Goal: Information Seeking & Learning: Understand process/instructions

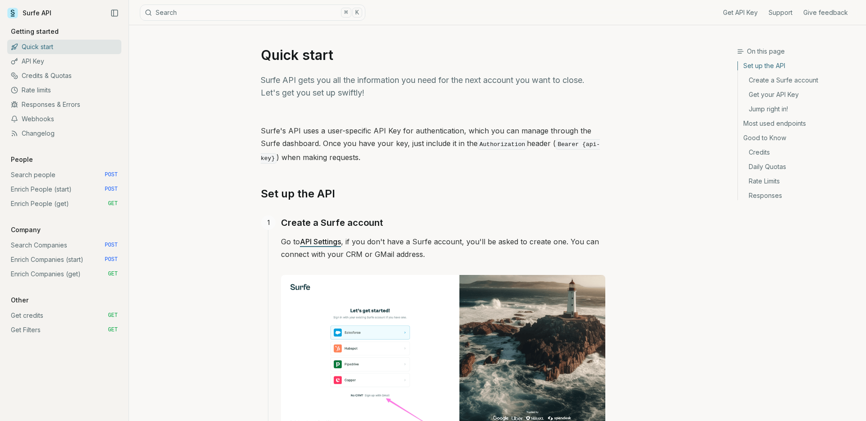
click at [429, 193] on h2 "Set up the API" at bounding box center [433, 194] width 344 height 14
click at [65, 177] on link "Search people POST" at bounding box center [64, 175] width 114 height 14
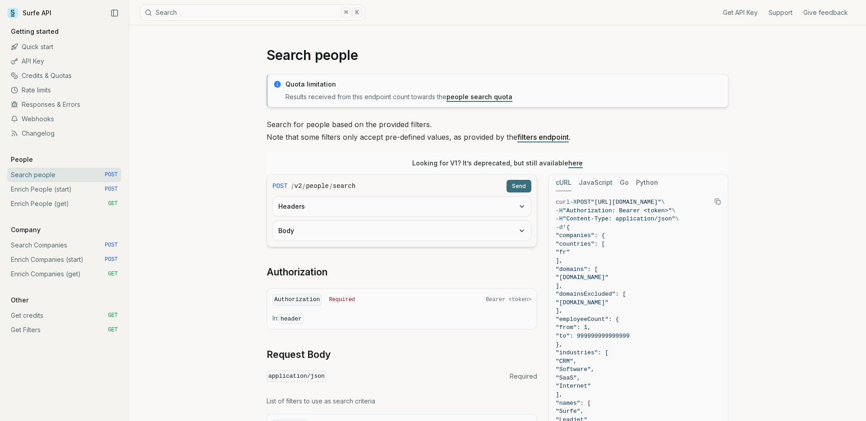
click at [63, 187] on link "Enrich People (start) POST" at bounding box center [64, 189] width 114 height 14
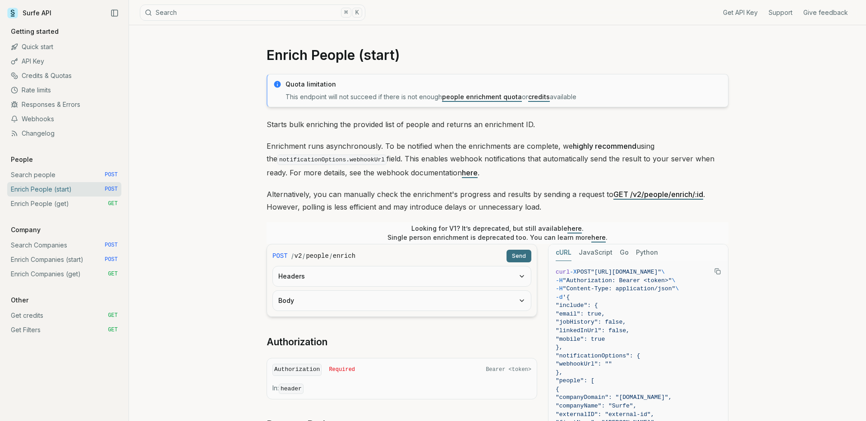
click at [62, 202] on link "Enrich People (get) GET" at bounding box center [64, 204] width 114 height 14
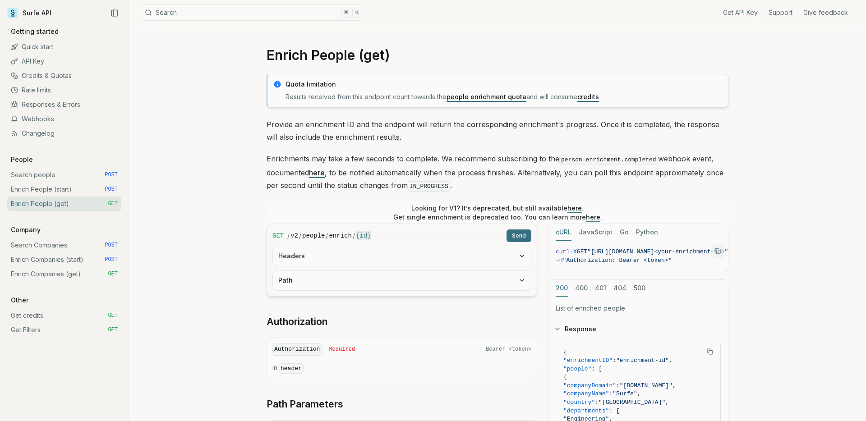
click at [50, 46] on link "Quick start" at bounding box center [64, 47] width 114 height 14
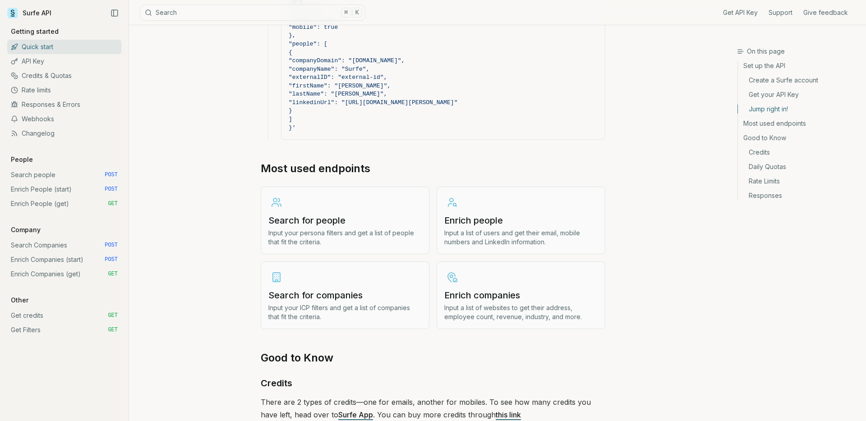
scroll to position [962, 0]
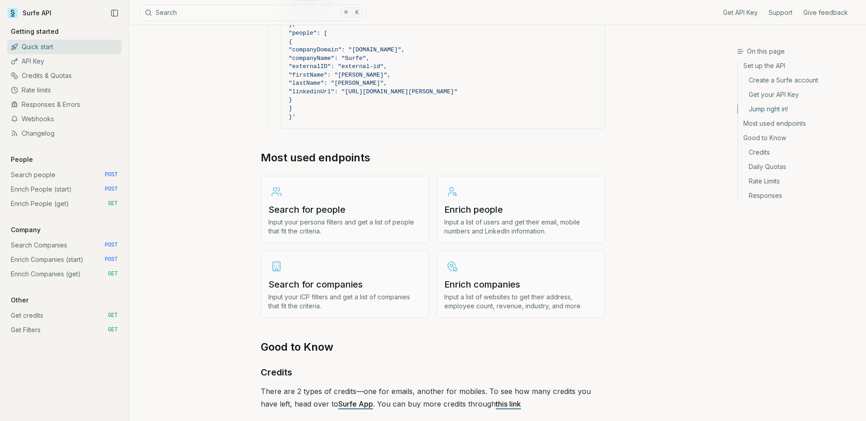
click at [541, 215] on link "Enrich people Input a list of users and get their email, mobile numbers and Lin…" at bounding box center [520, 210] width 169 height 68
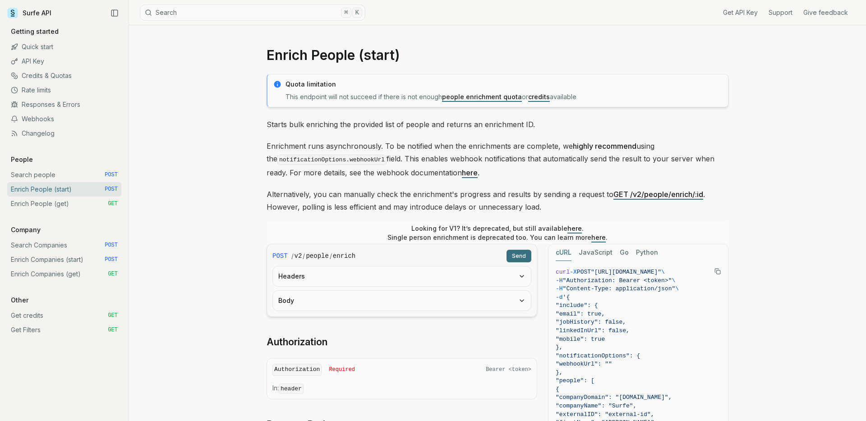
click at [576, 210] on p "Alternatively, you can manually check the enrichment's progress and results by …" at bounding box center [497, 200] width 462 height 25
click at [591, 236] on link "here" at bounding box center [598, 238] width 14 height 8
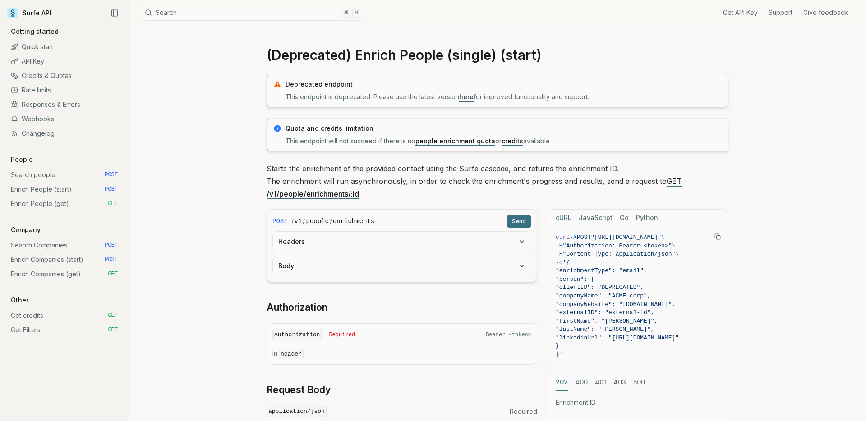
click at [42, 186] on link "Enrich People (start) POST" at bounding box center [64, 189] width 114 height 14
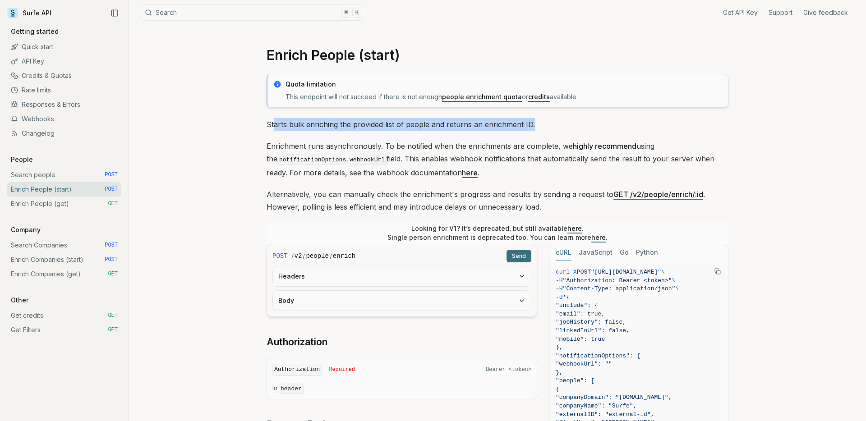
drag, startPoint x: 274, startPoint y: 123, endPoint x: 536, endPoint y: 124, distance: 261.5
click at [536, 124] on p "Starts bulk enriching the provided list of people and returns an enrichment ID." at bounding box center [497, 124] width 462 height 13
click at [358, 149] on p "Enrichment runs asynchronously. To be notified when the enrichments are complet…" at bounding box center [497, 159] width 462 height 39
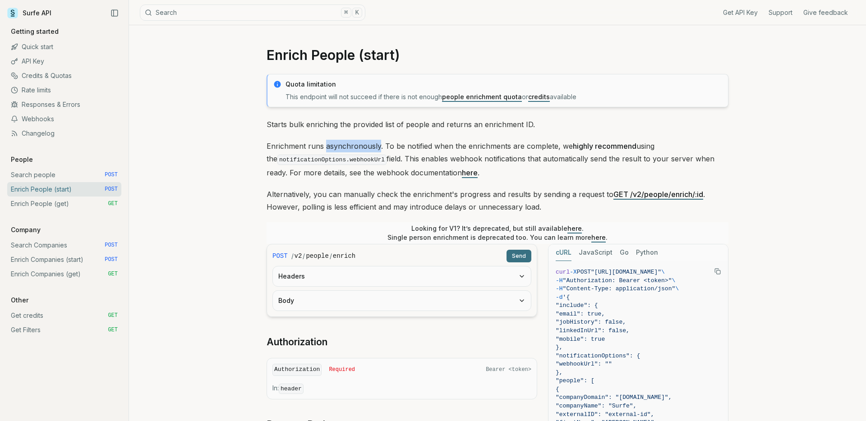
click at [358, 149] on p "Enrichment runs asynchronously. To be notified when the enrichments are complet…" at bounding box center [497, 159] width 462 height 39
click at [423, 143] on p "Enrichment runs asynchronously. To be notified when the enrichments are complet…" at bounding box center [497, 159] width 462 height 39
click at [355, 161] on code "notificationOptions.webhookUrl" at bounding box center [331, 160] width 109 height 10
click at [415, 161] on p "Enrichment runs asynchronously. To be notified when the enrichments are complet…" at bounding box center [497, 159] width 462 height 39
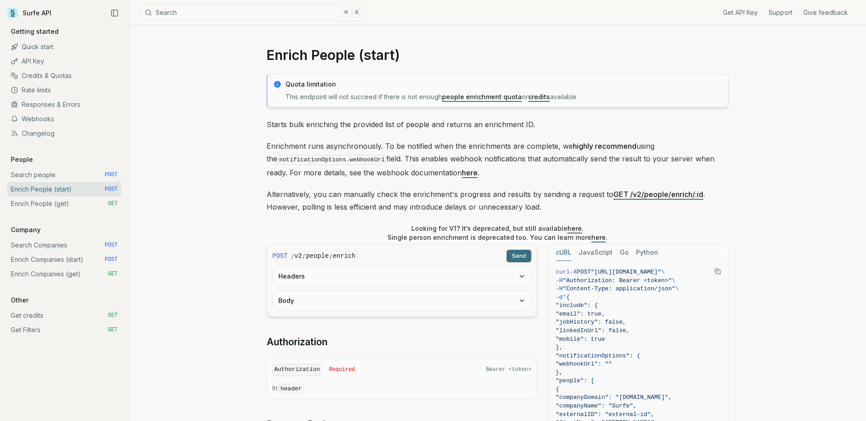
click at [466, 160] on p "Enrichment runs asynchronously. To be notified when the enrichments are complet…" at bounding box center [497, 159] width 462 height 39
click at [509, 160] on p "Enrichment runs asynchronously. To be notified when the enrichments are complet…" at bounding box center [497, 159] width 462 height 39
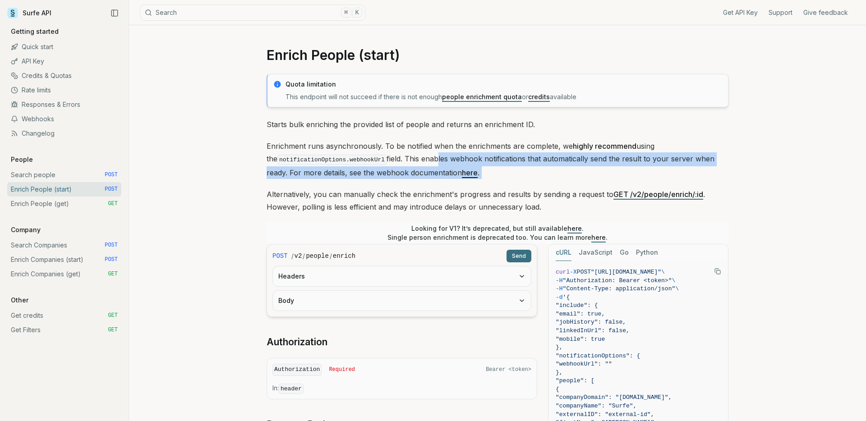
drag, startPoint x: 512, startPoint y: 180, endPoint x: 425, endPoint y: 160, distance: 89.4
click at [425, 160] on div "Quota limitation This endpoint will not succeed if there is not enough people e…" at bounding box center [497, 373] width 462 height 598
click at [482, 172] on p "Enrichment runs asynchronously. To be notified when the enrichments are complet…" at bounding box center [497, 159] width 462 height 39
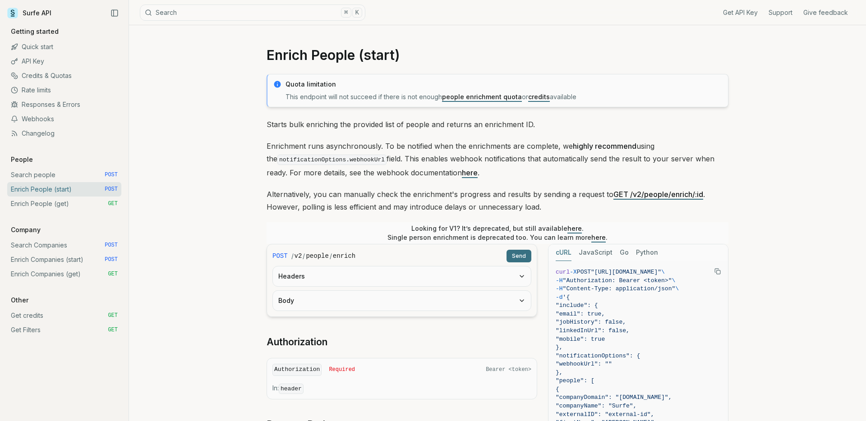
click at [329, 195] on p "Alternatively, you can manually check the enrichment's progress and results by …" at bounding box center [497, 200] width 462 height 25
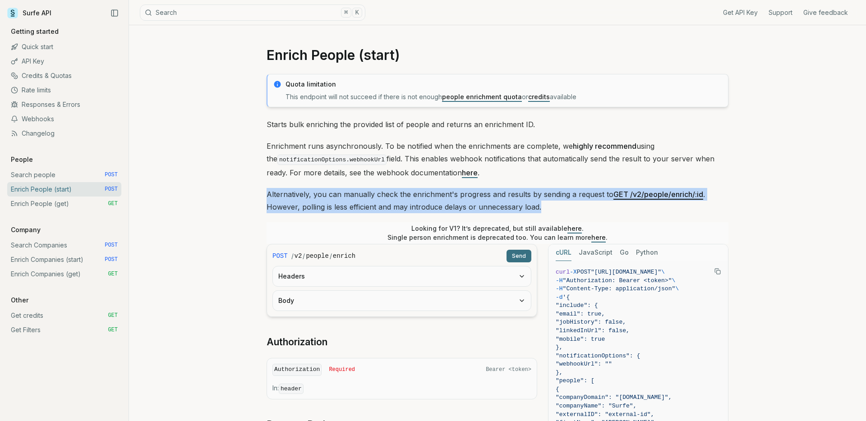
drag, startPoint x: 268, startPoint y: 192, endPoint x: 558, endPoint y: 201, distance: 290.0
click at [558, 201] on p "Alternatively, you can manually check the enrichment's progress and results by …" at bounding box center [497, 200] width 462 height 25
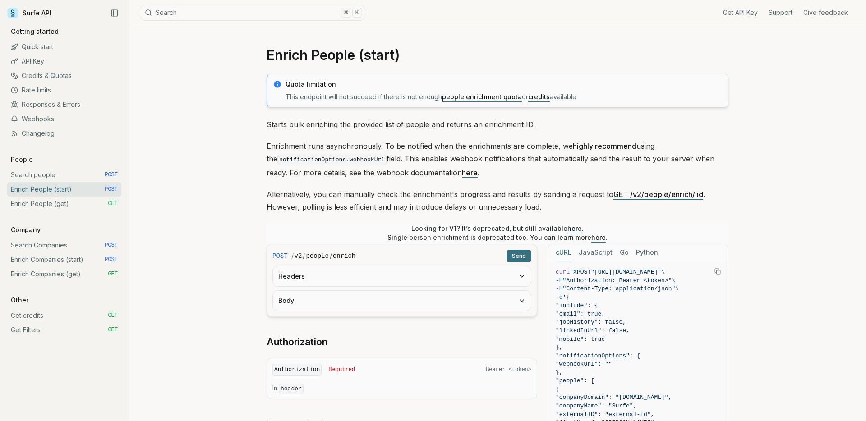
click at [581, 189] on p "Alternatively, you can manually check the enrichment's progress and results by …" at bounding box center [497, 200] width 462 height 25
click at [537, 208] on p "Alternatively, you can manually check the enrichment's progress and results by …" at bounding box center [497, 200] width 462 height 25
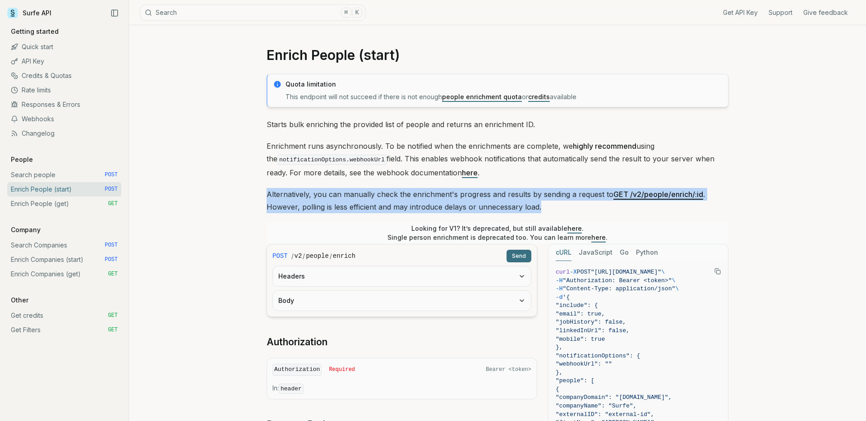
drag, startPoint x: 568, startPoint y: 208, endPoint x: 304, endPoint y: 189, distance: 264.9
click at [298, 188] on p "Alternatively, you can manually check the enrichment's progress and results by …" at bounding box center [497, 200] width 462 height 25
click at [304, 189] on p "Alternatively, you can manually check the enrichment's progress and results by …" at bounding box center [497, 200] width 462 height 25
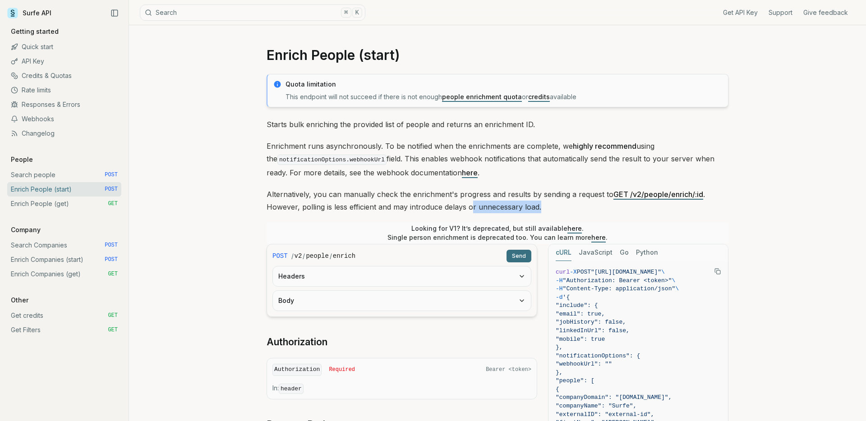
drag, startPoint x: 471, startPoint y: 211, endPoint x: 548, endPoint y: 211, distance: 77.1
click at [548, 211] on p "Alternatively, you can manually check the enrichment's progress and results by …" at bounding box center [497, 200] width 462 height 25
click at [570, 205] on p "Alternatively, you can manually check the enrichment's progress and results by …" at bounding box center [497, 200] width 462 height 25
click at [73, 201] on link "Enrich People (get) GET" at bounding box center [64, 204] width 114 height 14
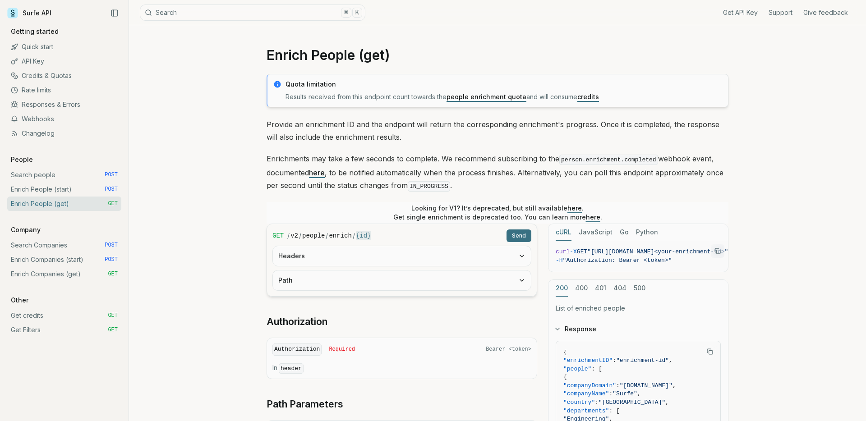
click at [64, 193] on link "Enrich People (start) POST" at bounding box center [64, 189] width 114 height 14
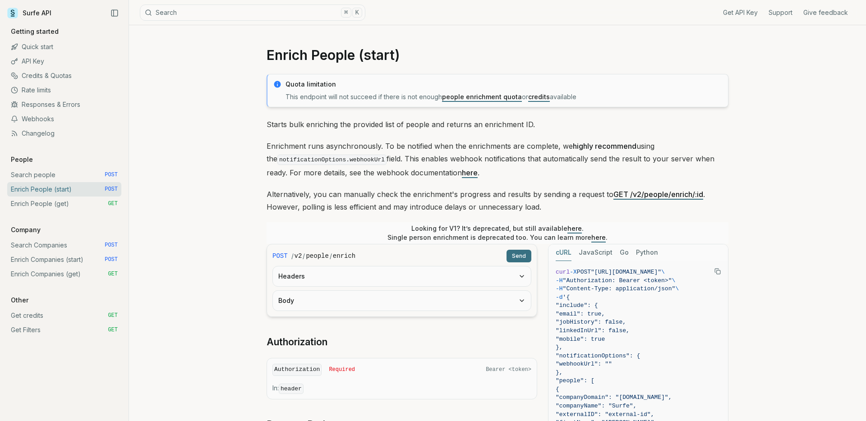
click at [63, 174] on link "Search people POST" at bounding box center [64, 175] width 114 height 14
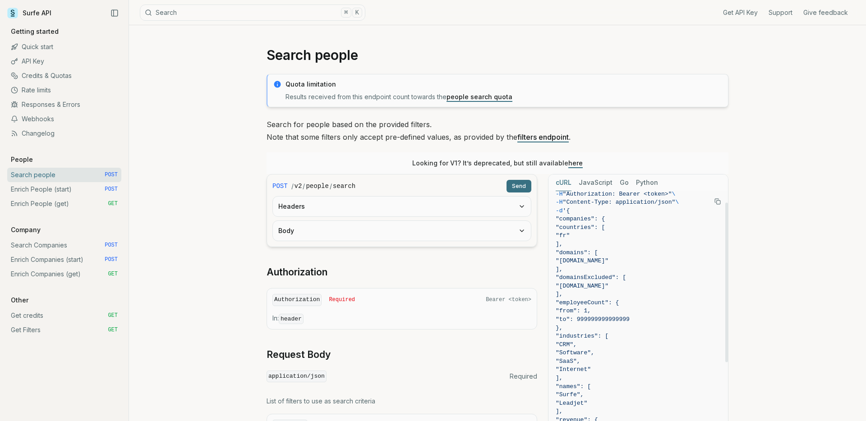
scroll to position [19, 0]
click at [594, 258] on span ""[DOMAIN_NAME]"" at bounding box center [581, 258] width 53 height 7
click at [622, 256] on span ""[DOMAIN_NAME]"" at bounding box center [637, 258] width 165 height 9
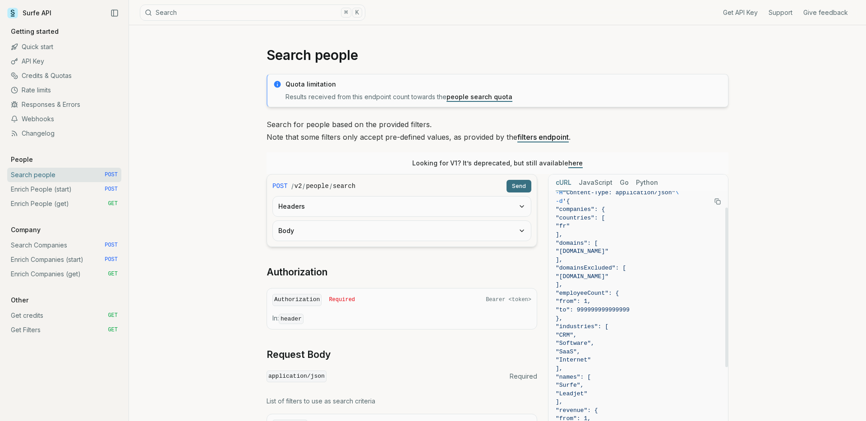
scroll to position [28, 0]
drag, startPoint x: 572, startPoint y: 237, endPoint x: 602, endPoint y: 248, distance: 32.1
click at [602, 248] on code "curl -X POST "[URL][DOMAIN_NAME]" \ -H "Authorization: Bearer <token>" \ -H "Co…" at bounding box center [637, 392] width 165 height 444
click at [281, 115] on div "Quota limitation Results received from this endpoint count towards the people s…" at bounding box center [497, 422] width 462 height 696
drag, startPoint x: 259, startPoint y: 124, endPoint x: 450, endPoint y: 126, distance: 191.2
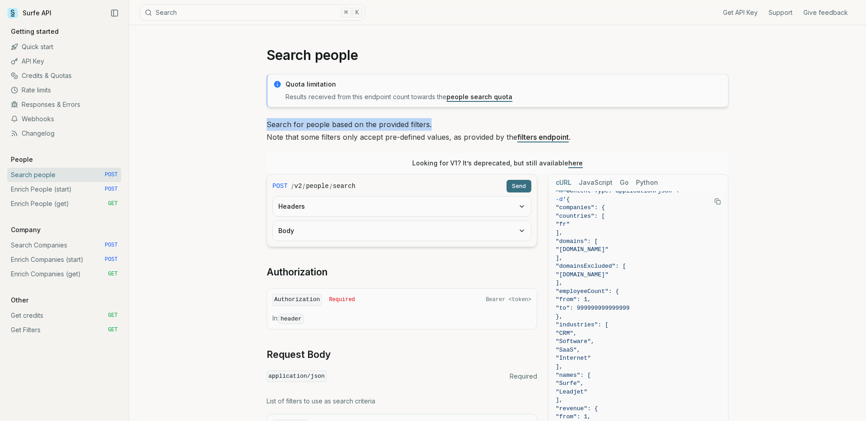
click at [450, 126] on p "Search for people based on the provided filters. Note that some filters only ac…" at bounding box center [497, 130] width 462 height 25
click at [340, 149] on div "Quota limitation Results received from this endpoint count towards the people s…" at bounding box center [497, 422] width 462 height 696
click at [60, 188] on link "Enrich People (start) POST" at bounding box center [64, 189] width 114 height 14
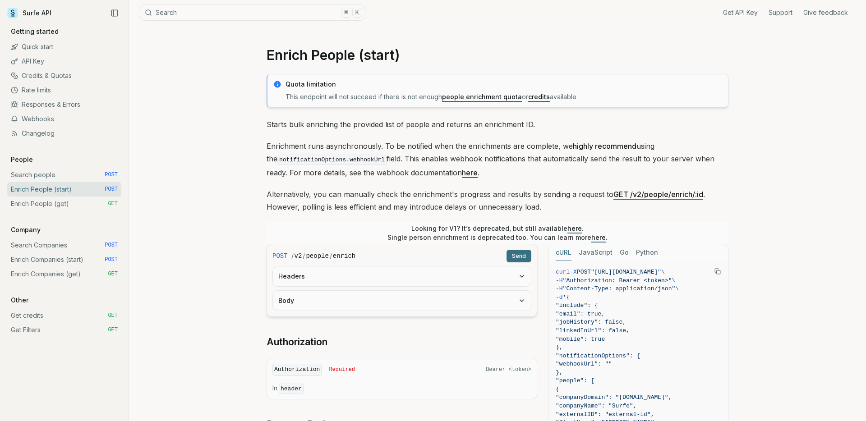
click at [474, 172] on p "Enrichment runs asynchronously. To be notified when the enrichments are complet…" at bounding box center [497, 159] width 462 height 39
click at [545, 178] on div "Quota limitation This endpoint will not succeed if there is not enough people e…" at bounding box center [497, 373] width 462 height 598
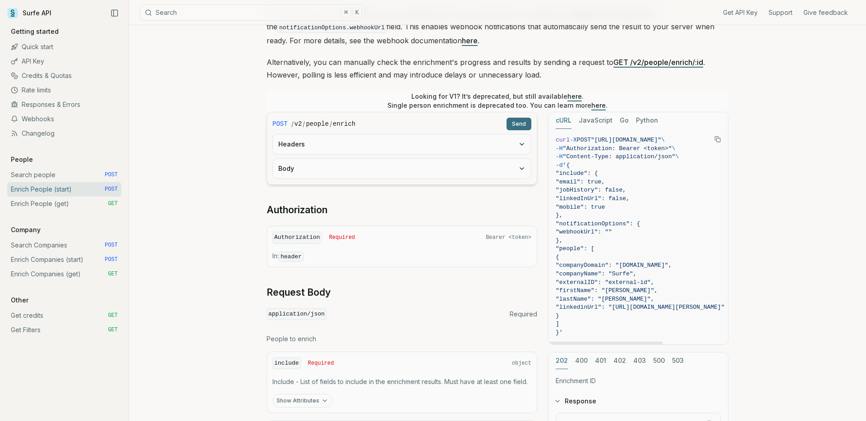
scroll to position [131, 0]
click at [607, 267] on span ""companyDomain": "[DOMAIN_NAME]"," at bounding box center [613, 266] width 116 height 7
click at [607, 274] on span ""companyName": "Surfe"," at bounding box center [595, 274] width 81 height 7
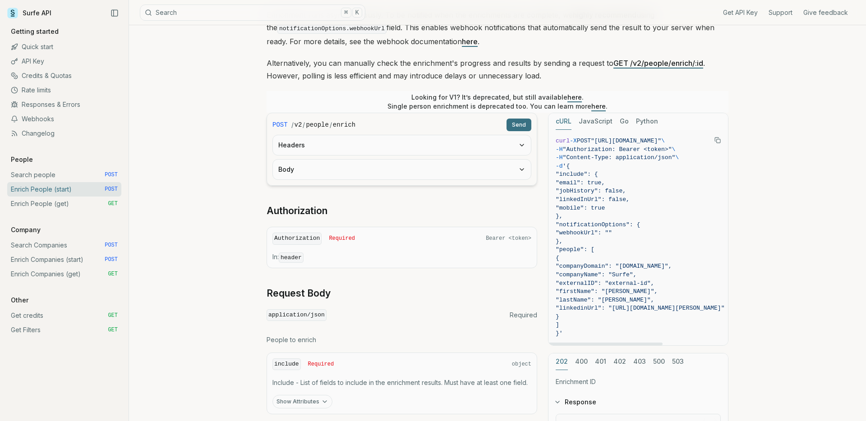
click at [602, 263] on span ""companyDomain": "[DOMAIN_NAME]"," at bounding box center [613, 266] width 116 height 7
click at [601, 269] on span ""companyDomain": "[DOMAIN_NAME]"," at bounding box center [639, 266] width 169 height 9
click at [601, 280] on span ""externalID": "external-id"," at bounding box center [639, 284] width 169 height 9
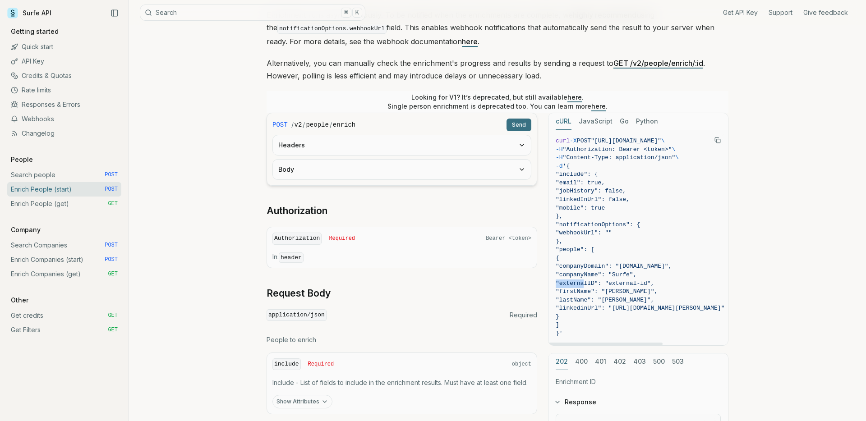
click at [601, 280] on span ""externalID": "external-id"," at bounding box center [639, 284] width 169 height 9
click at [599, 271] on span ""companyName": "Surfe"," at bounding box center [595, 274] width 81 height 7
click at [604, 284] on span ""externalID": "external-id"," at bounding box center [604, 283] width 98 height 7
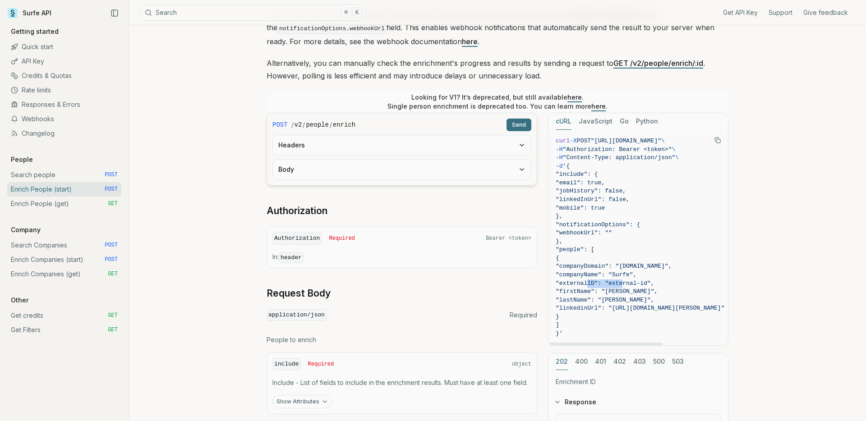
click at [602, 284] on span ""externalID": "external-id"," at bounding box center [604, 283] width 98 height 7
click at [604, 294] on span ""firstName": "[PERSON_NAME]"," at bounding box center [606, 291] width 102 height 7
click at [603, 298] on span ""lastName": "[PERSON_NAME]"," at bounding box center [604, 300] width 98 height 7
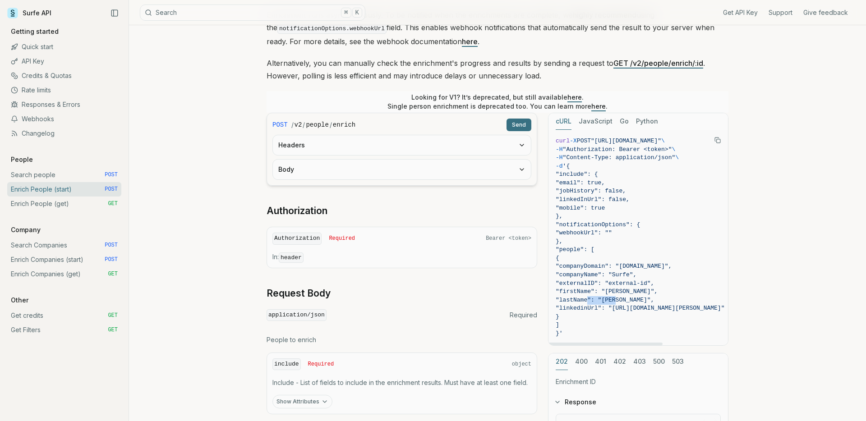
click at [603, 298] on span ""lastName": "[PERSON_NAME]"," at bounding box center [604, 300] width 98 height 7
click at [601, 291] on span ""firstName": "[PERSON_NAME]"," at bounding box center [606, 291] width 102 height 7
click at [601, 298] on span ""lastName": "[PERSON_NAME]"," at bounding box center [604, 300] width 98 height 7
click at [601, 307] on span ""linkedinUrl": "[URL][DOMAIN_NAME][PERSON_NAME]"" at bounding box center [639, 308] width 169 height 7
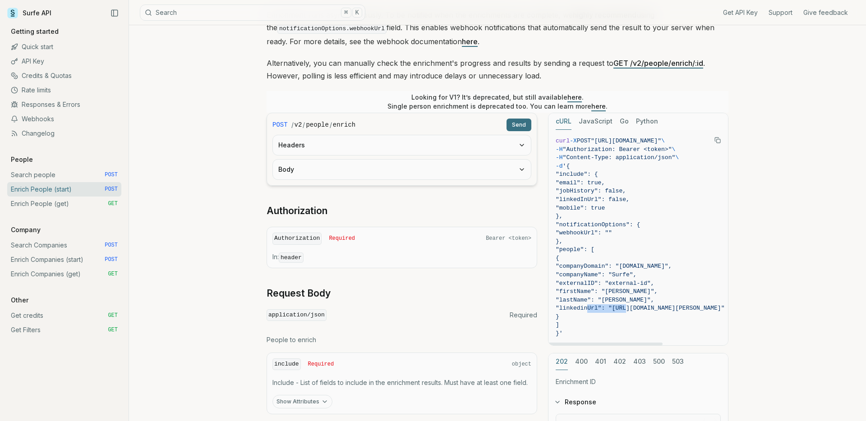
click at [601, 307] on span ""linkedinUrl": "[URL][DOMAIN_NAME][PERSON_NAME]"" at bounding box center [639, 308] width 169 height 7
click at [606, 291] on span ""firstName": "[PERSON_NAME]"," at bounding box center [606, 291] width 102 height 7
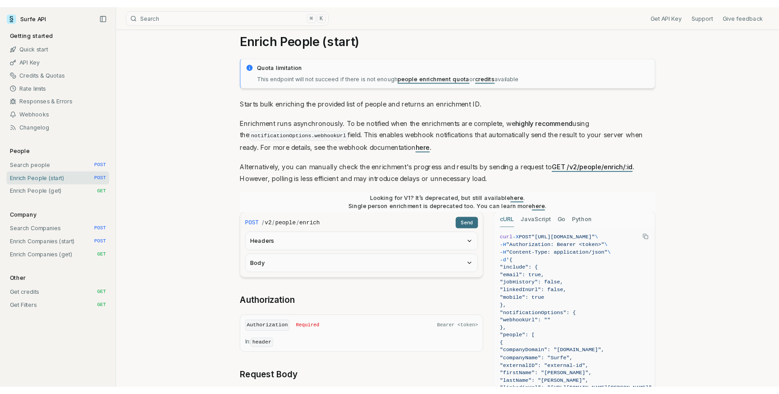
scroll to position [0, 0]
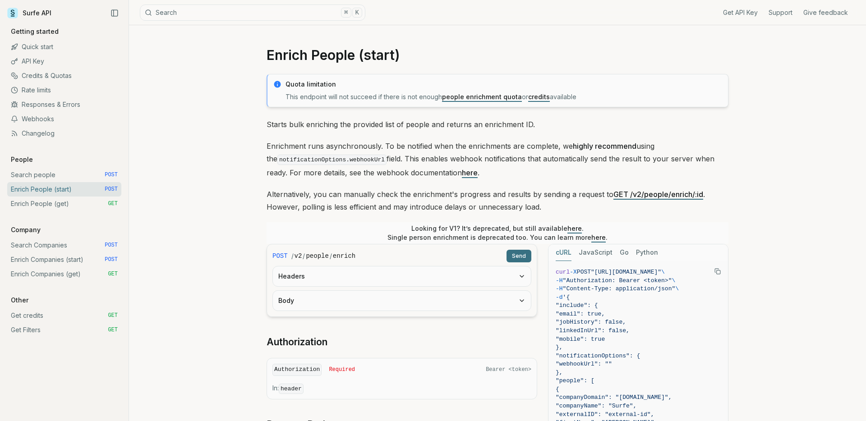
click at [194, 265] on div "Enrich People (start) Quota limitation This endpoint will not succeed if there …" at bounding box center [497, 383] width 737 height 717
